Goal: Task Accomplishment & Management: Complete application form

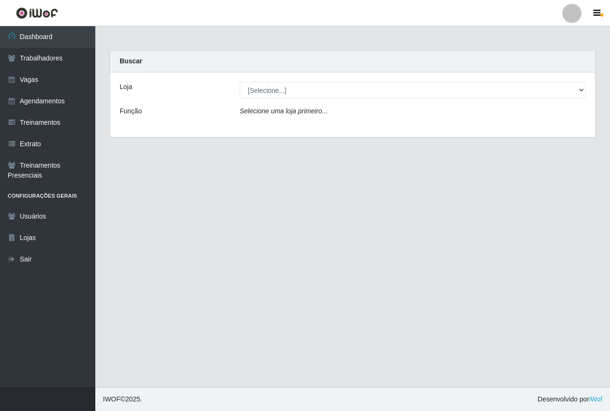
click at [339, 280] on main "Carregando... Buscar Loja [Selecione...] Saullus Supermercados Função Selecione…" at bounding box center [352, 206] width 514 height 361
click at [54, 101] on link "Agendamentos" at bounding box center [47, 100] width 95 height 21
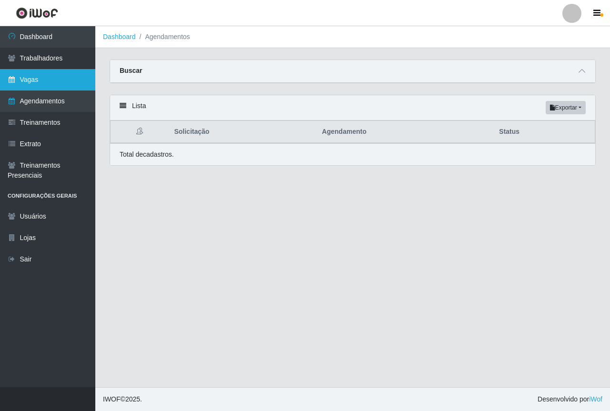
click at [49, 82] on link "Vagas" at bounding box center [47, 79] width 95 height 21
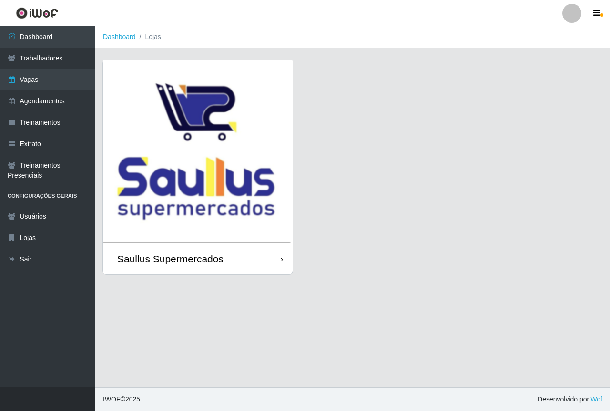
click at [240, 145] on img at bounding box center [198, 151] width 190 height 183
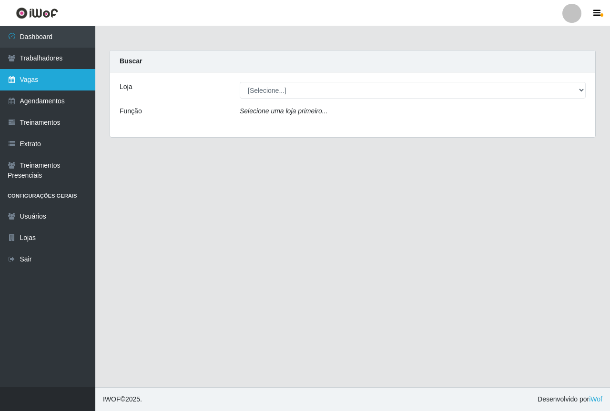
click at [50, 87] on link "Vagas" at bounding box center [47, 79] width 95 height 21
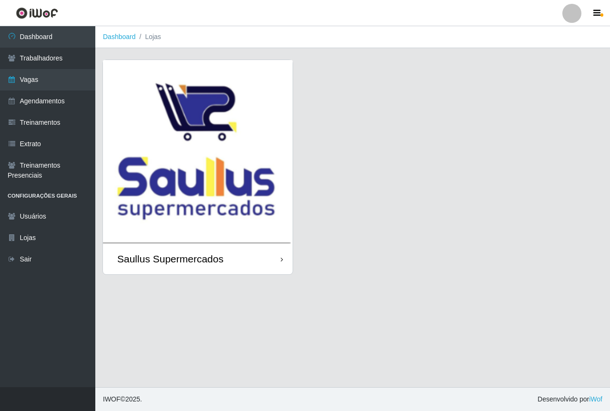
click at [128, 150] on img at bounding box center [198, 151] width 190 height 183
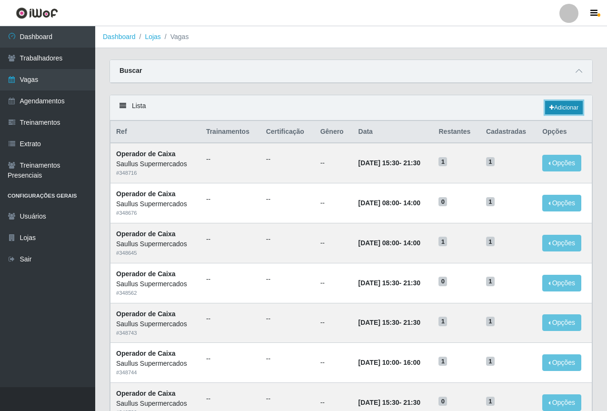
click at [558, 104] on link "Adicionar" at bounding box center [564, 107] width 38 height 13
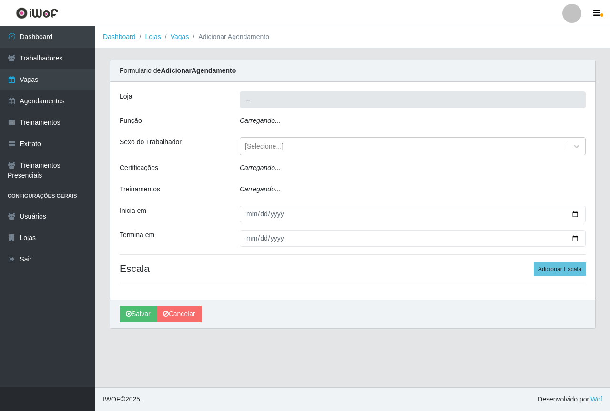
type input "Saullus Supermercados"
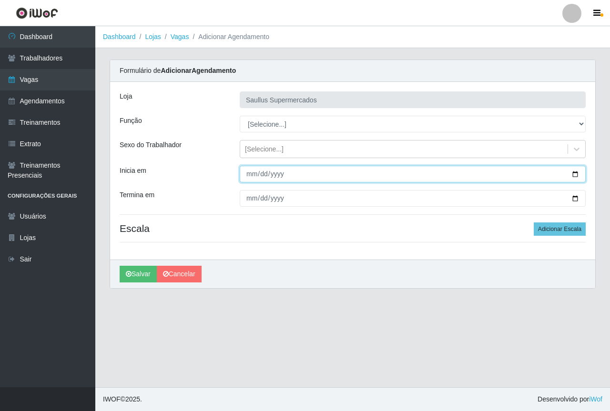
click at [250, 175] on input "Inicia em" at bounding box center [413, 174] width 346 height 17
type input "[DATE]"
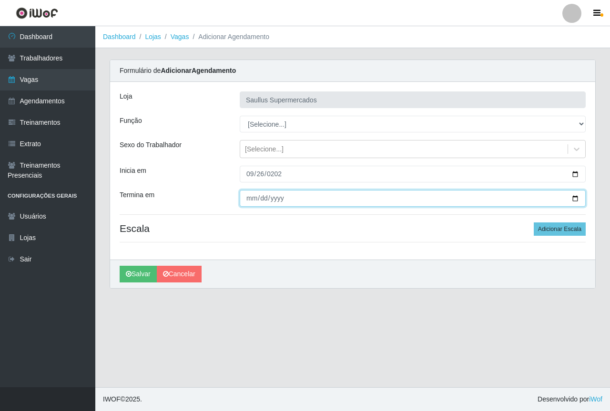
click at [250, 200] on input "Termina em" at bounding box center [413, 198] width 346 height 17
type input "[DATE]"
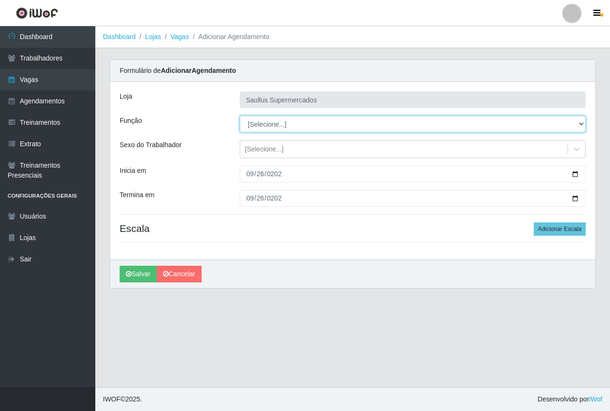
click at [279, 131] on select "[Selecione...] ASG ASG + ASG ++ Balconista de Açougue Balconista de Açougue + B…" at bounding box center [413, 124] width 346 height 17
select select "22"
click at [240, 116] on select "[Selecione...] ASG ASG + ASG ++ Balconista de Açougue Balconista de Açougue + B…" at bounding box center [413, 124] width 346 height 17
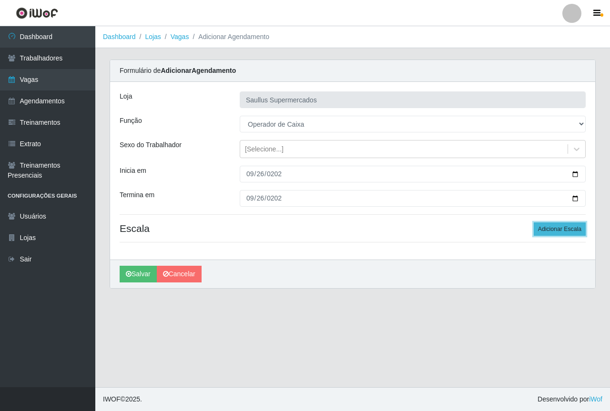
click at [569, 226] on button "Adicionar Escala" at bounding box center [559, 228] width 52 height 13
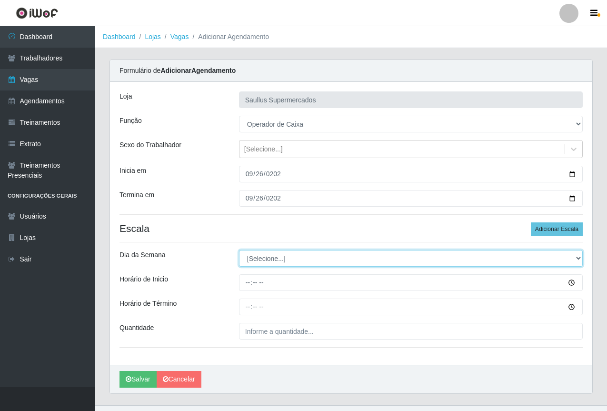
click at [254, 256] on select "[Selecione...] Segunda Terça Quarta Quinta Sexta Sábado Domingo" at bounding box center [411, 258] width 344 height 17
select select "5"
click at [239, 250] on select "[Selecione...] Segunda Terça Quarta Quinta Sexta Sábado Domingo" at bounding box center [411, 258] width 344 height 17
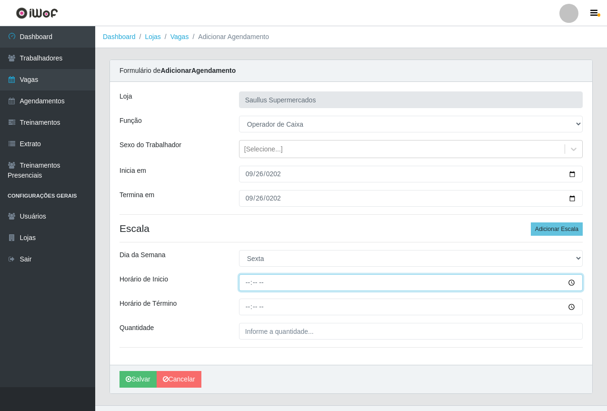
click at [251, 284] on input "Horário de Inicio" at bounding box center [411, 282] width 344 height 17
type input "10:00"
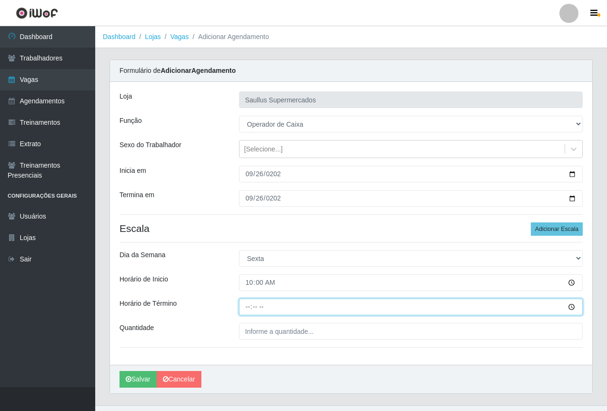
click at [250, 308] on input "Horário de Término" at bounding box center [411, 307] width 344 height 17
type input "16:00"
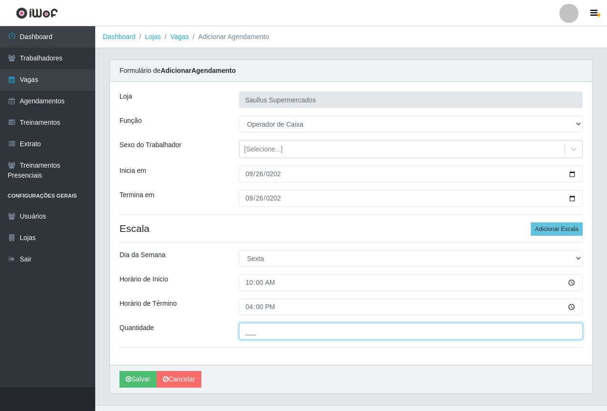
drag, startPoint x: 247, startPoint y: 335, endPoint x: 267, endPoint y: 351, distance: 26.0
click at [247, 335] on input "___" at bounding box center [411, 331] width 344 height 17
type input "1__"
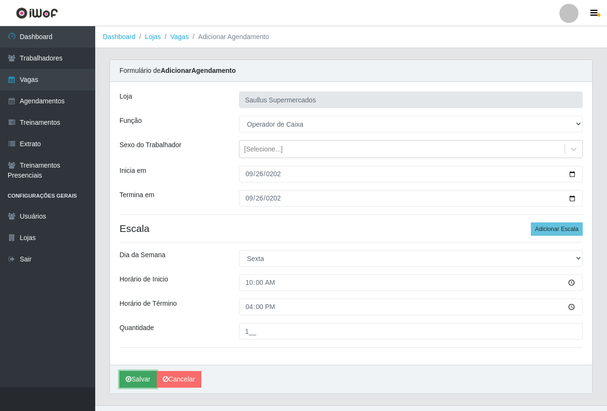
click at [129, 374] on button "Salvar" at bounding box center [138, 379] width 37 height 17
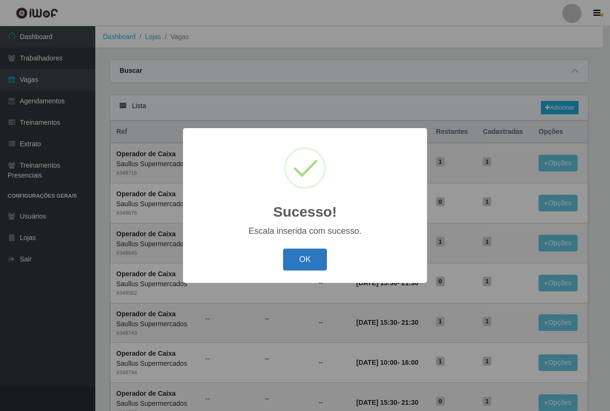
click at [290, 260] on button "OK" at bounding box center [305, 260] width 44 height 22
